Goal: Task Accomplishment & Management: Manage account settings

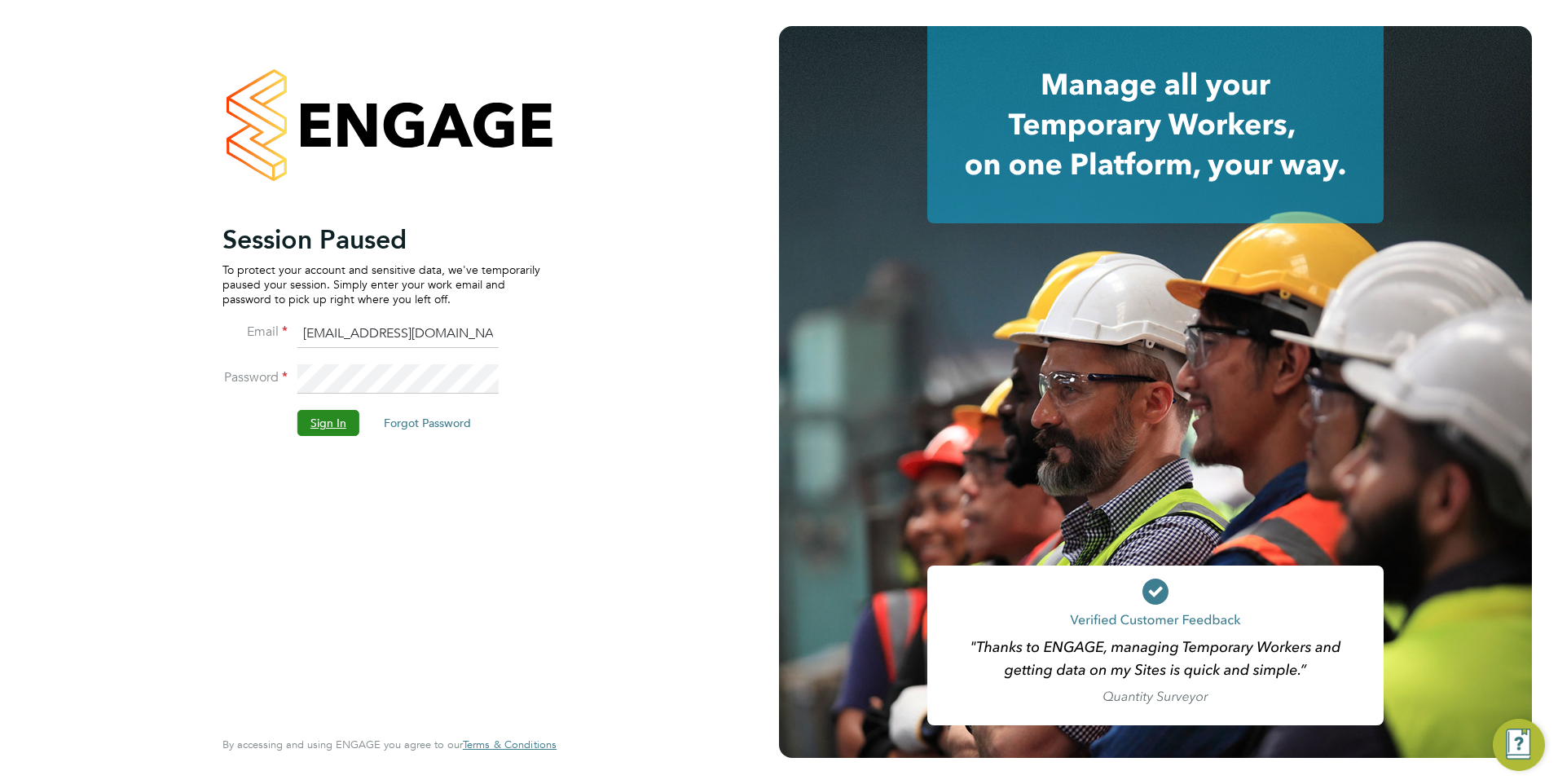
click at [318, 419] on button "Sign In" at bounding box center [328, 423] width 62 height 26
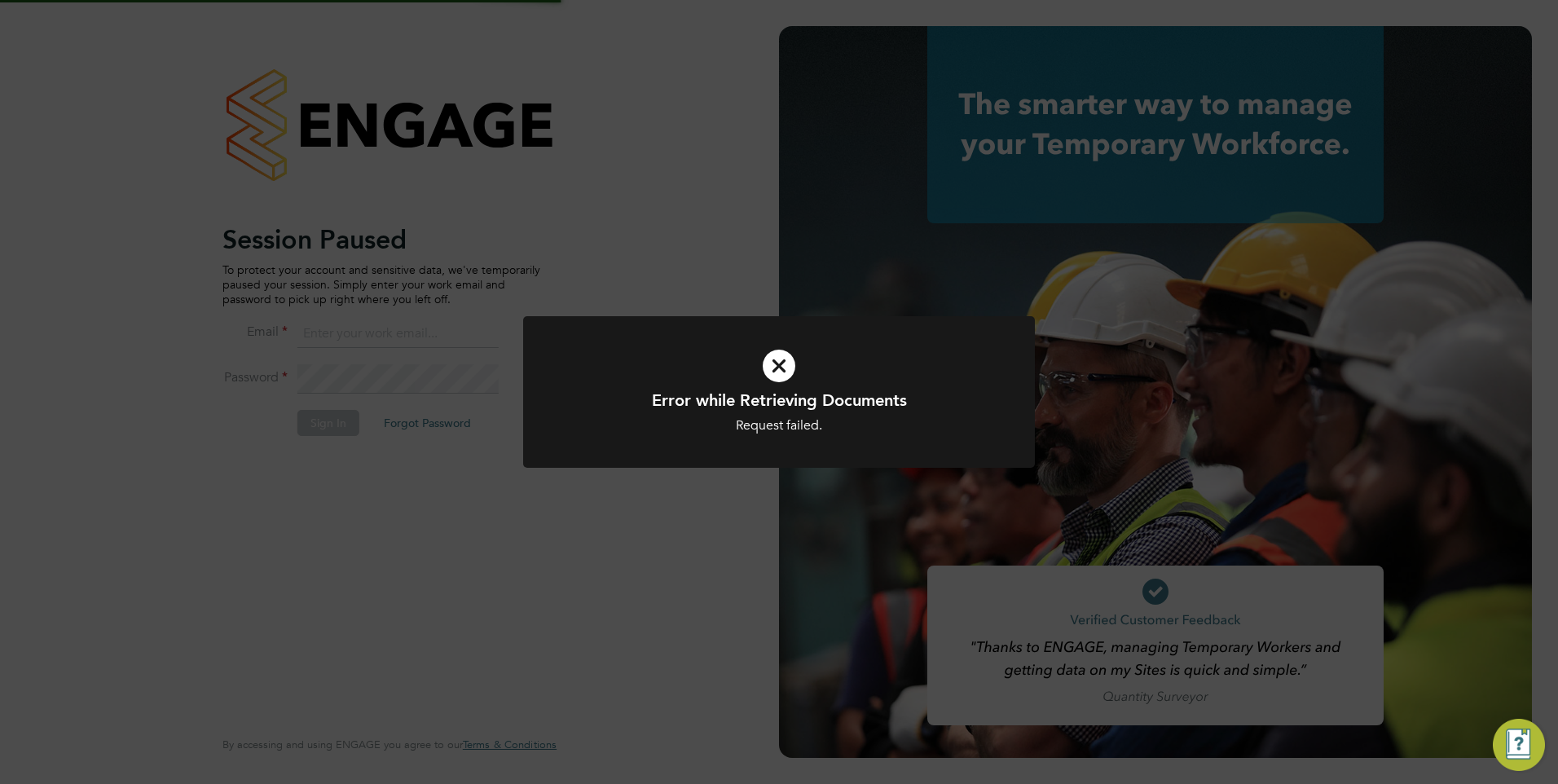
type input "[EMAIL_ADDRESS][DOMAIN_NAME]"
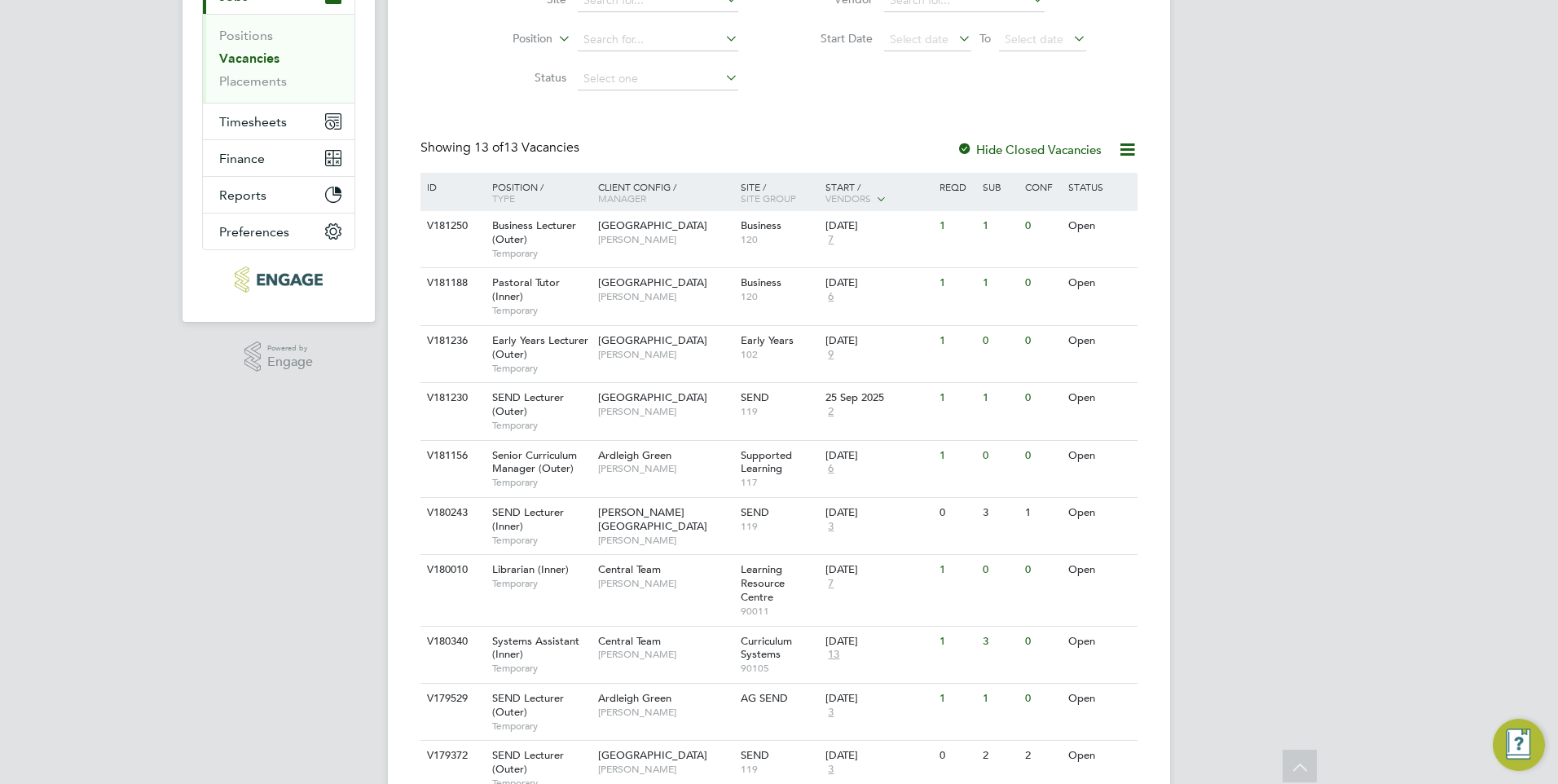
scroll to position [244, 0]
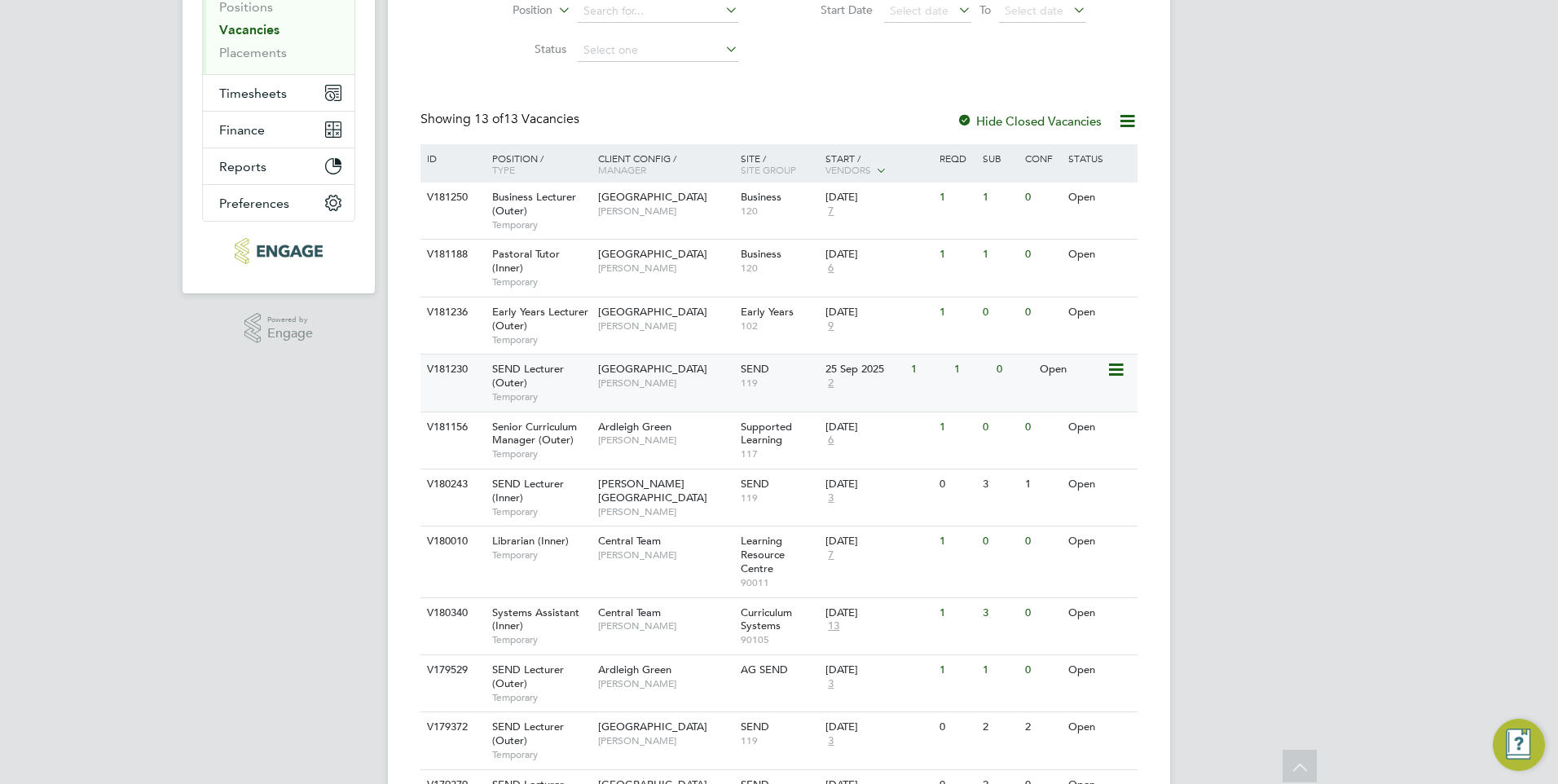
click at [652, 379] on span "[PERSON_NAME]" at bounding box center [665, 383] width 134 height 13
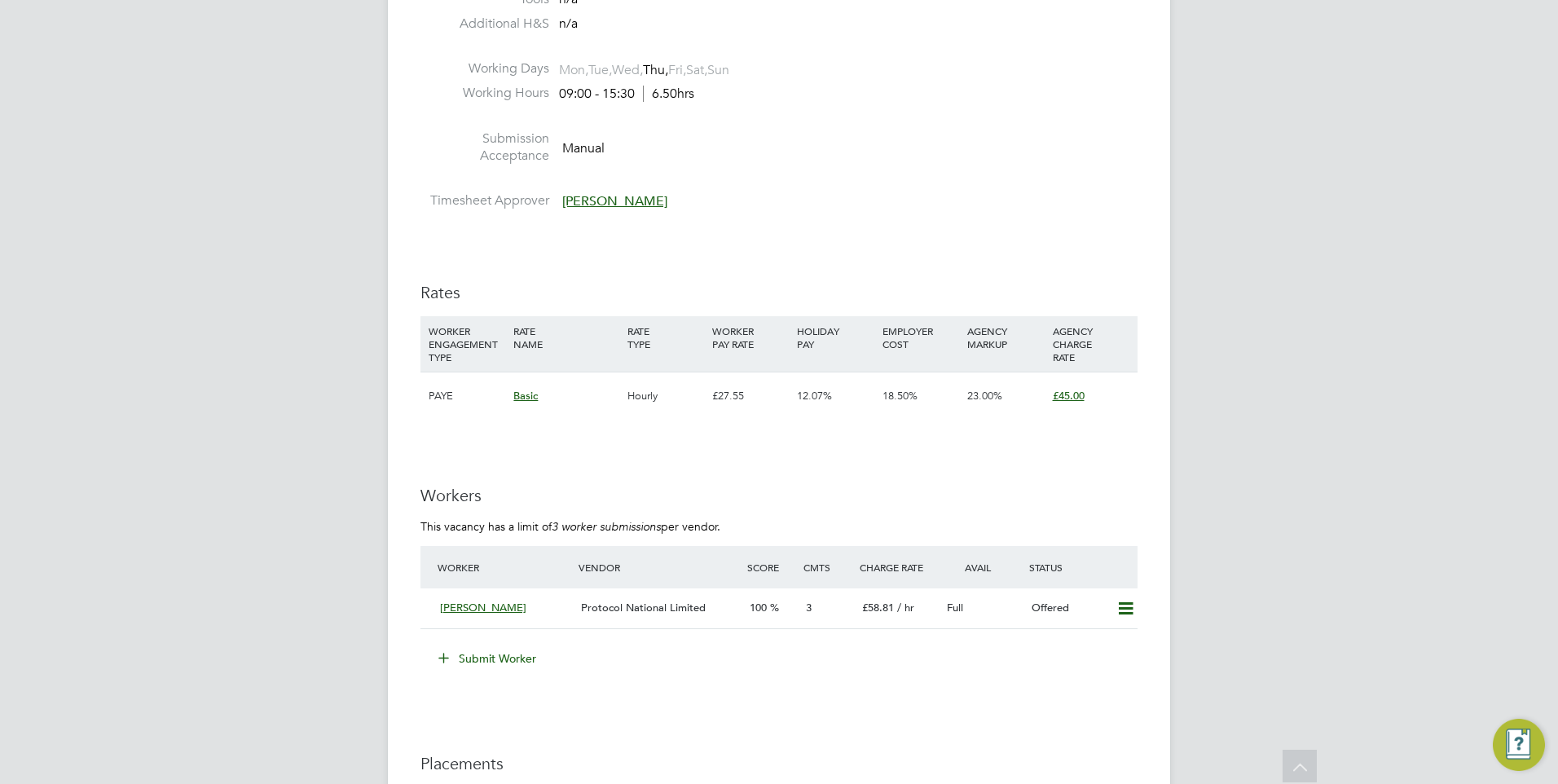
scroll to position [2689, 0]
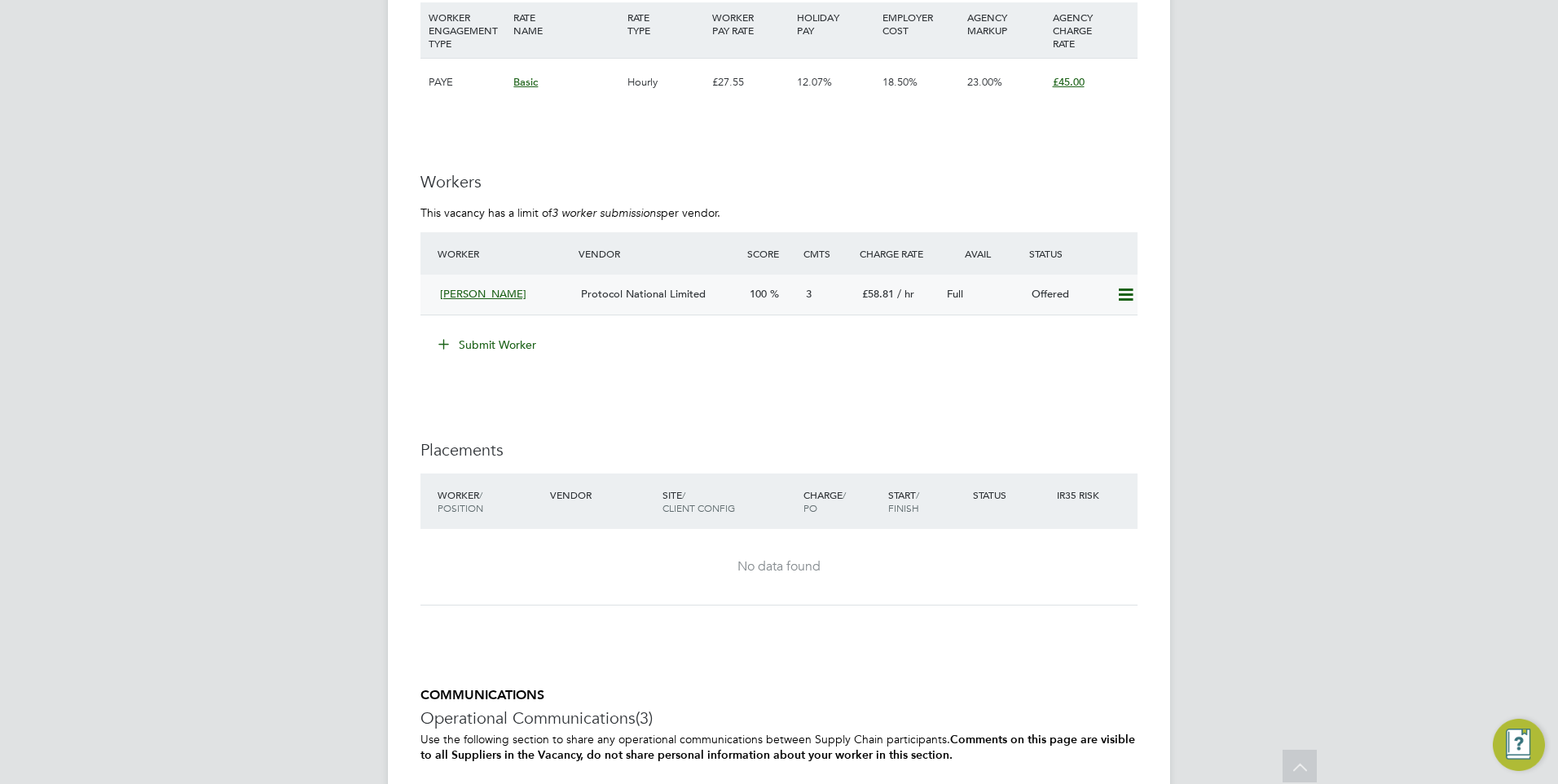
click at [736, 284] on div "Protocol National Limited" at bounding box center [659, 294] width 169 height 26
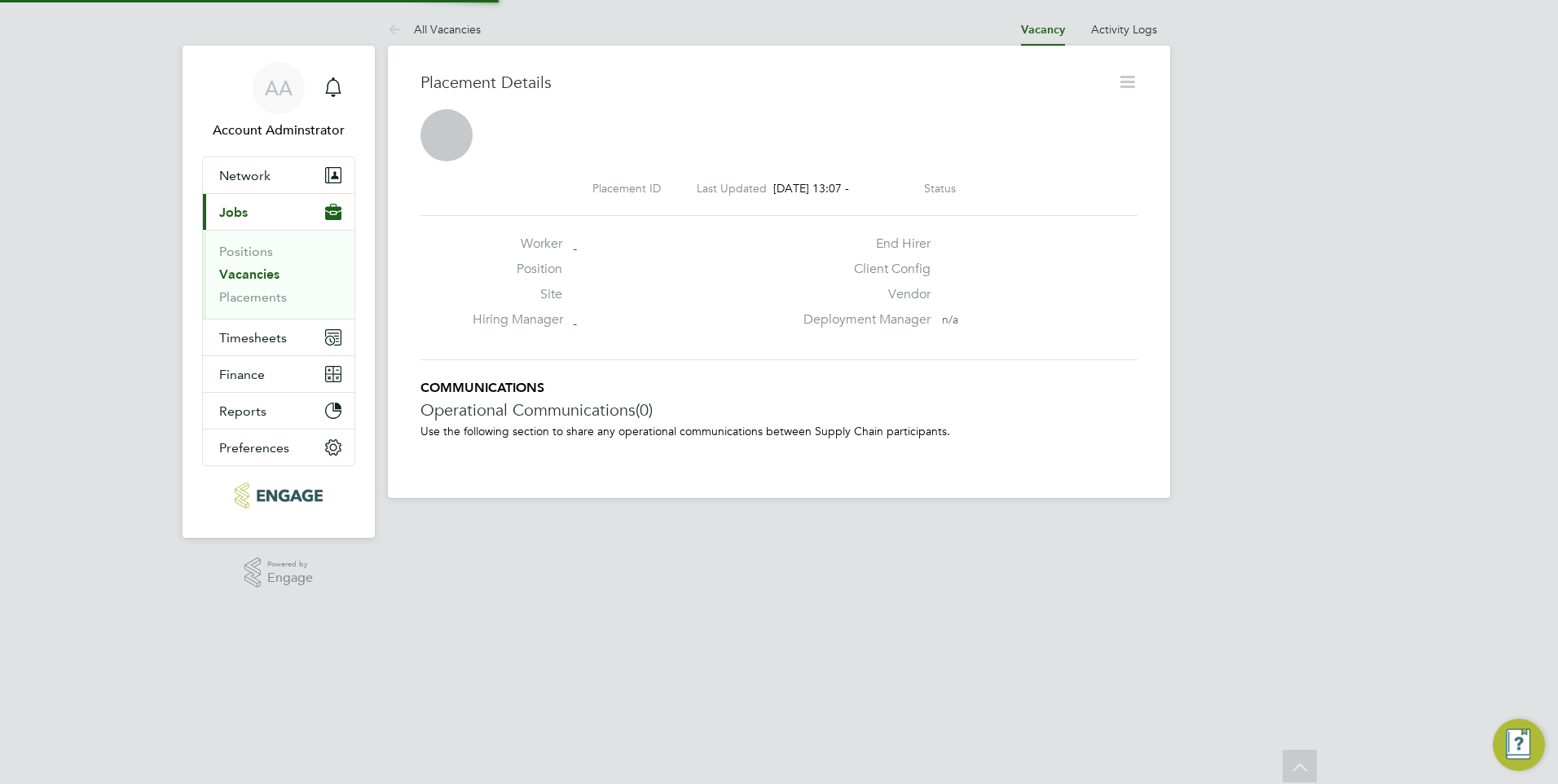
scroll to position [8, 8]
